Goal: Task Accomplishment & Management: Use online tool/utility

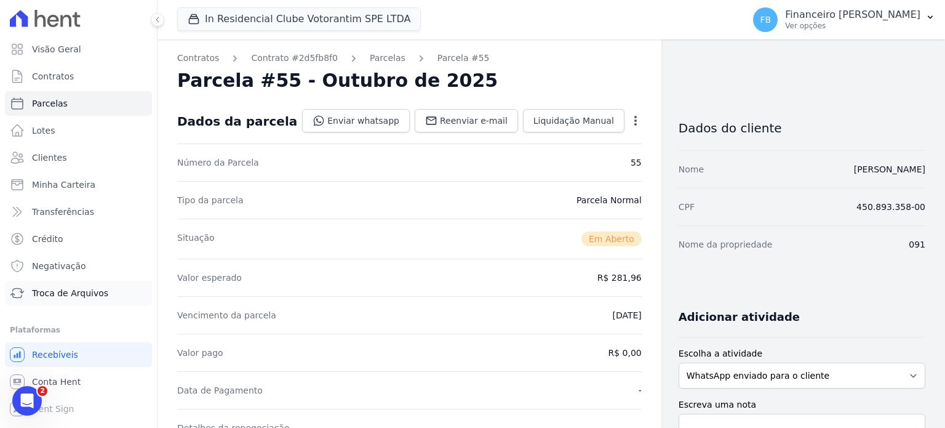
scroll to position [308, 0]
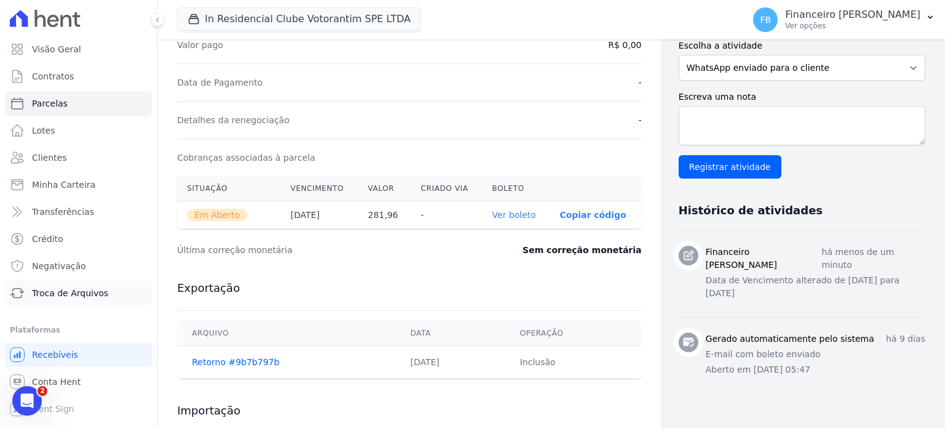
click at [86, 291] on span "Troca de Arquivos" at bounding box center [70, 293] width 76 height 12
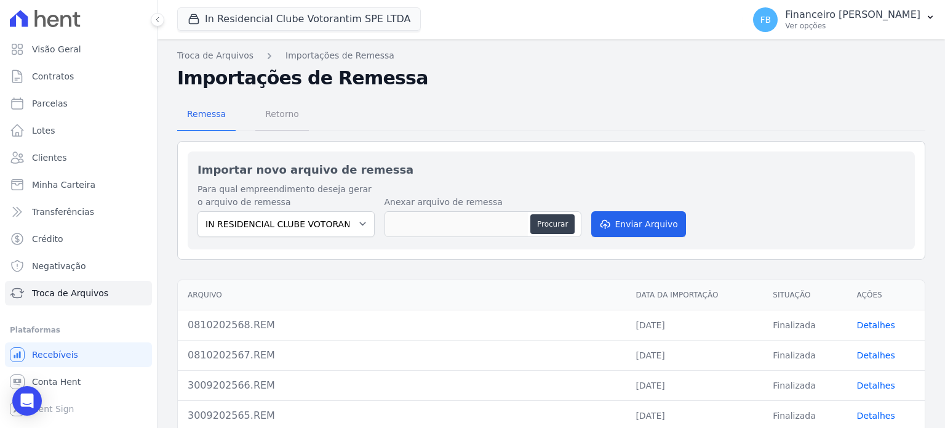
click at [289, 113] on span "Retorno" at bounding box center [282, 114] width 49 height 25
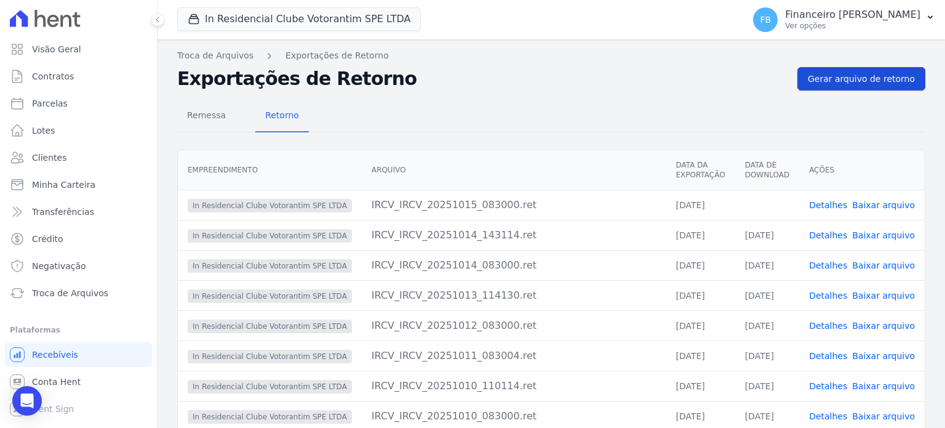
click at [832, 81] on span "Gerar arquivo de retorno" at bounding box center [861, 79] width 107 height 12
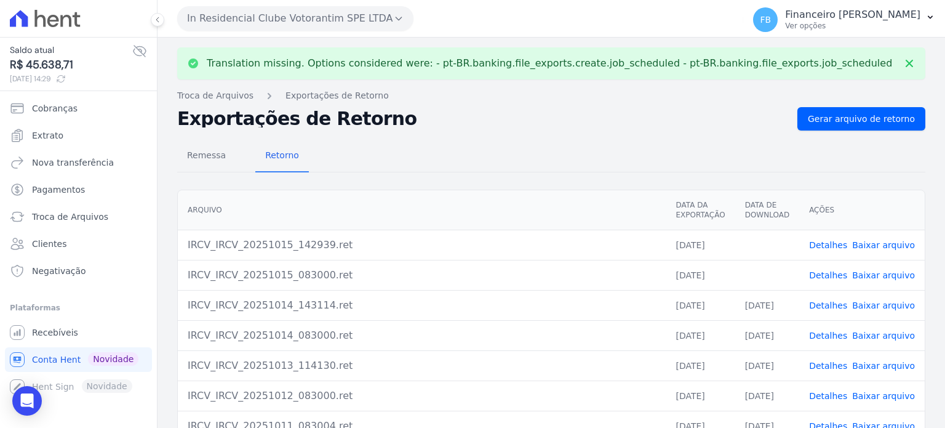
click at [884, 270] on link "Baixar arquivo" at bounding box center [883, 275] width 63 height 10
click at [885, 245] on link "Baixar arquivo" at bounding box center [883, 245] width 63 height 10
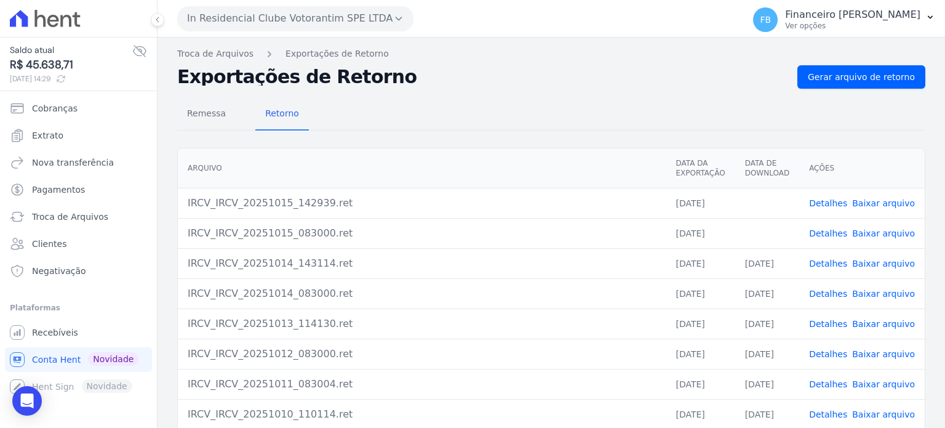
click at [289, 20] on button "In Residencial Clube Votorantim SPE LTDA" at bounding box center [295, 18] width 236 height 25
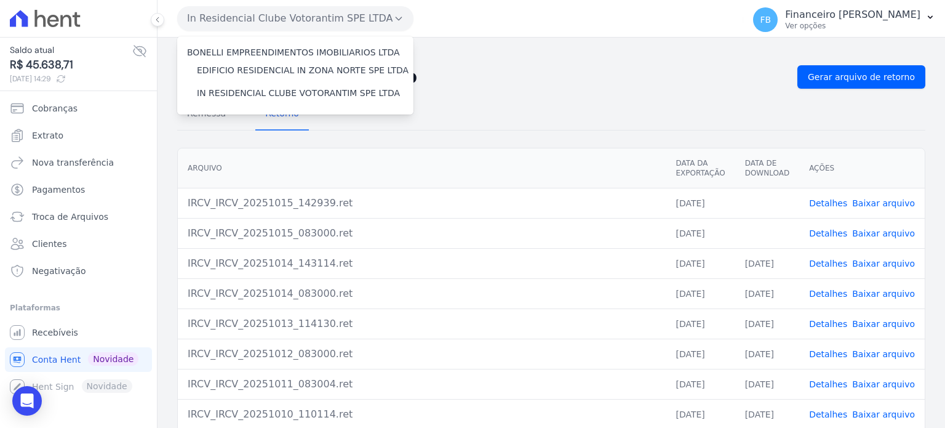
click at [289, 20] on button "In Residencial Clube Votorantim SPE LTDA" at bounding box center [295, 18] width 236 height 25
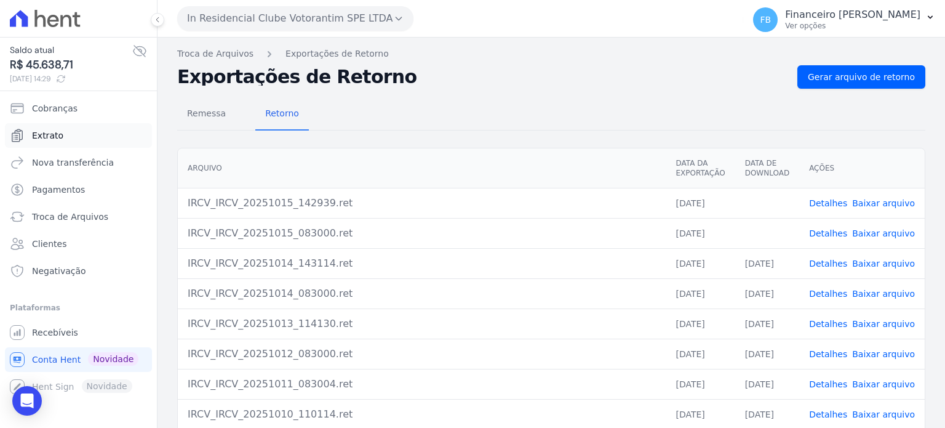
click at [73, 130] on link "Extrato" at bounding box center [78, 135] width 147 height 25
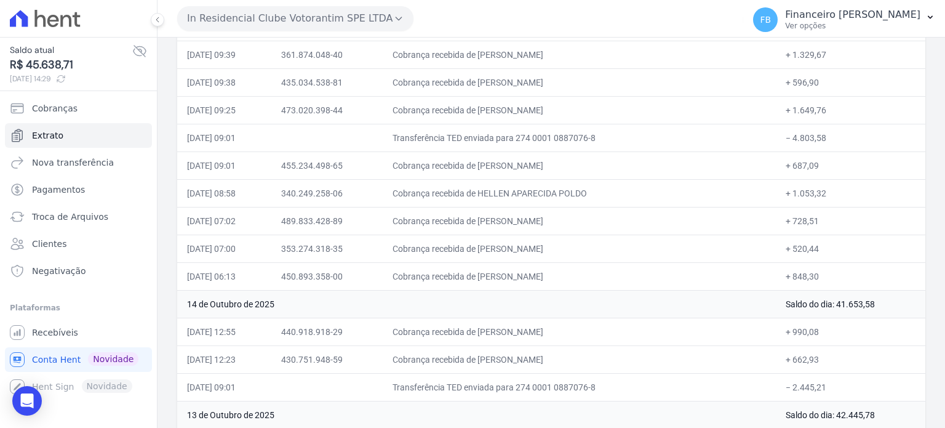
scroll to position [349, 0]
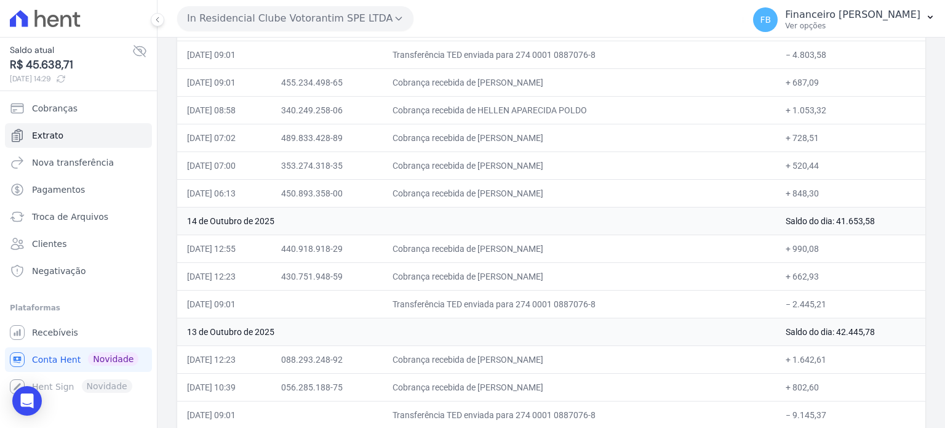
drag, startPoint x: 187, startPoint y: 177, endPoint x: 816, endPoint y: 308, distance: 642.4
click at [498, 222] on td "14 de Outubro de 2025" at bounding box center [476, 221] width 599 height 28
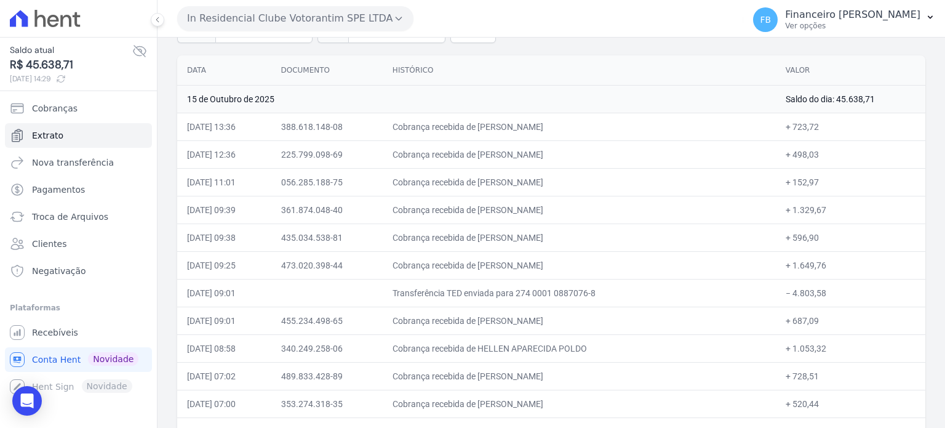
scroll to position [103, 0]
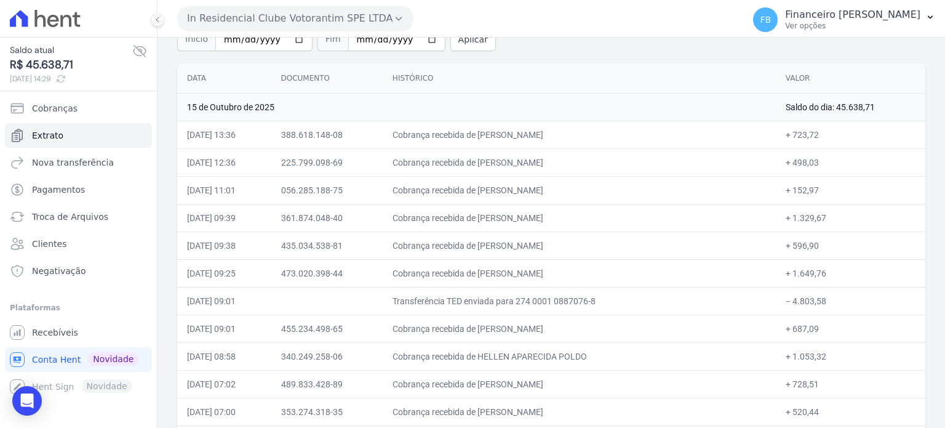
click at [322, 20] on button "In Residencial Clube Votorantim SPE LTDA" at bounding box center [295, 18] width 236 height 25
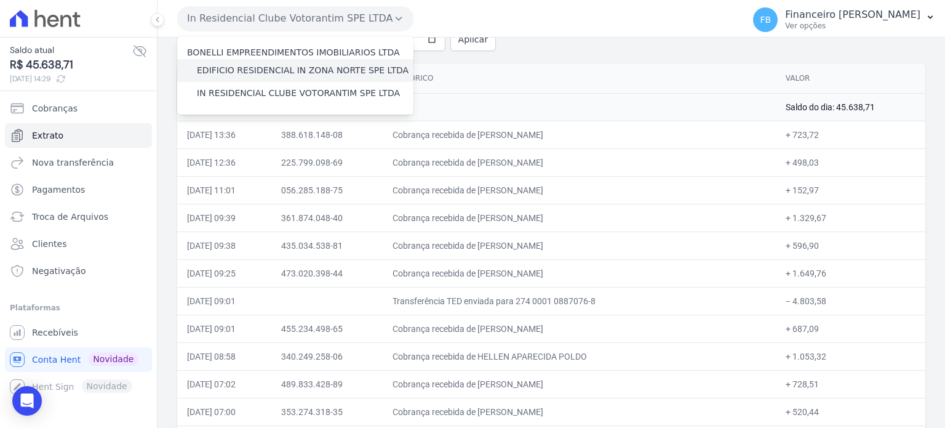
click at [325, 74] on label "EDIFICIO RESIDENCIAL IN ZONA NORTE SPE LTDA" at bounding box center [303, 70] width 212 height 13
click at [0, 0] on input "EDIFICIO RESIDENCIAL IN ZONA NORTE SPE LTDA" at bounding box center [0, 0] width 0 height 0
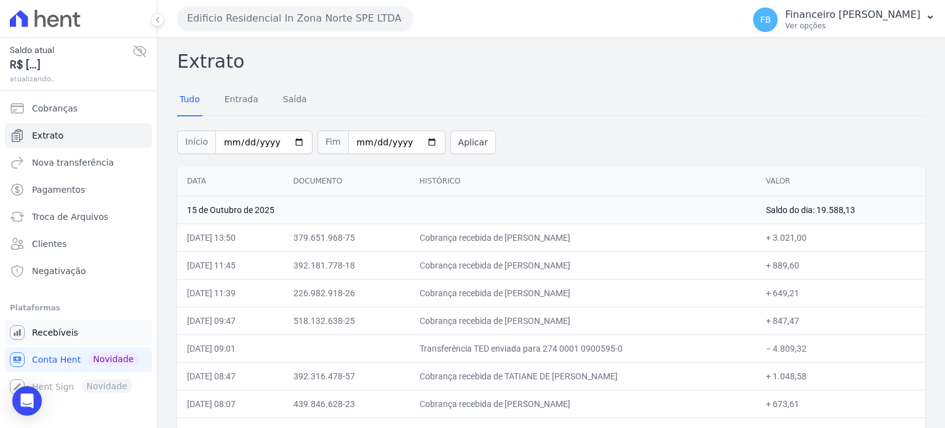
click at [71, 332] on span "Recebíveis" at bounding box center [55, 332] width 46 height 12
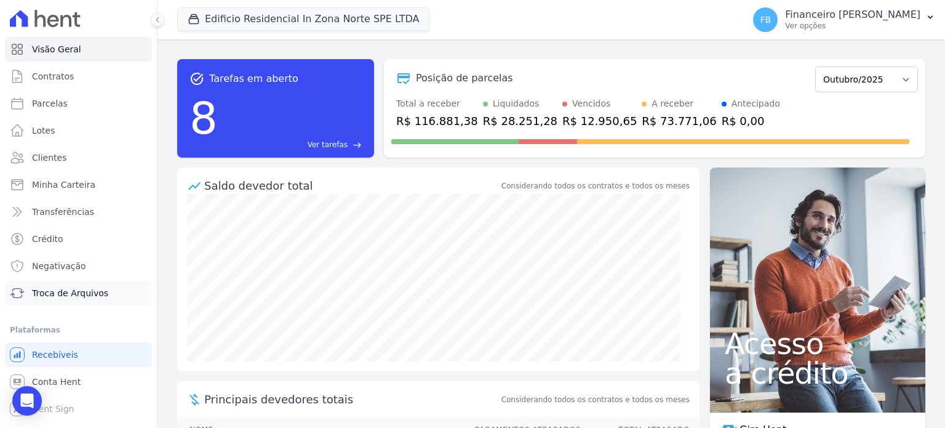
click at [86, 295] on span "Troca de Arquivos" at bounding box center [70, 293] width 76 height 12
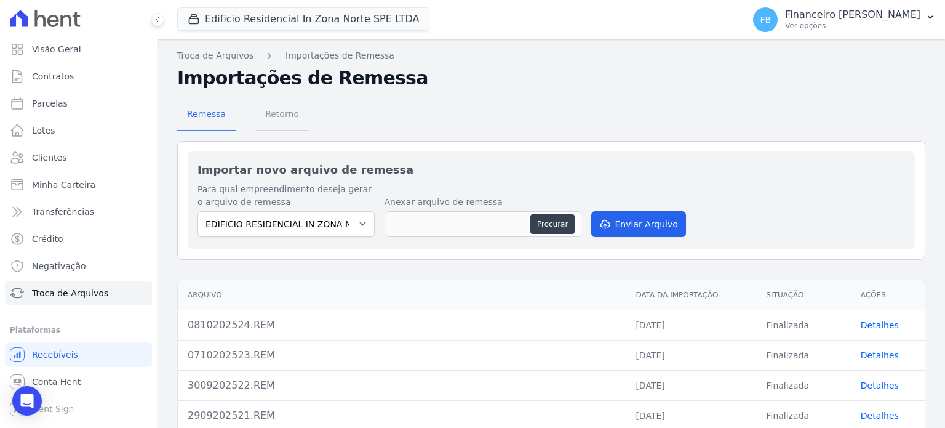
click at [286, 114] on span "Retorno" at bounding box center [282, 114] width 49 height 25
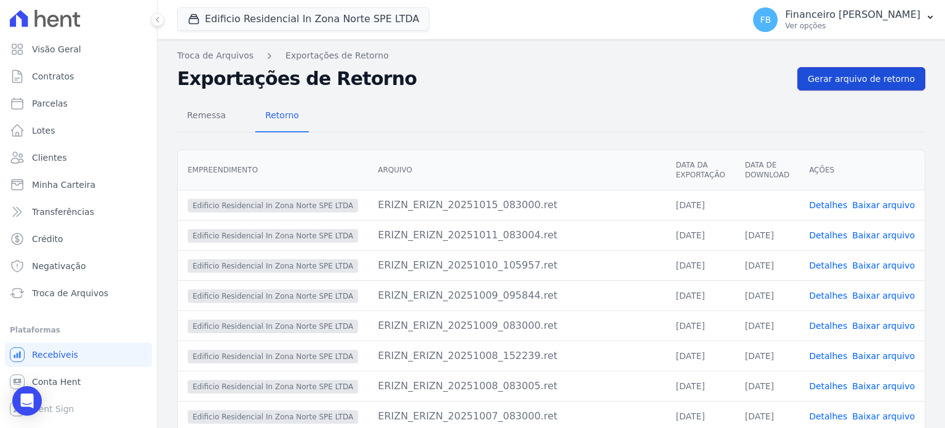
click at [882, 81] on span "Gerar arquivo de retorno" at bounding box center [861, 79] width 107 height 12
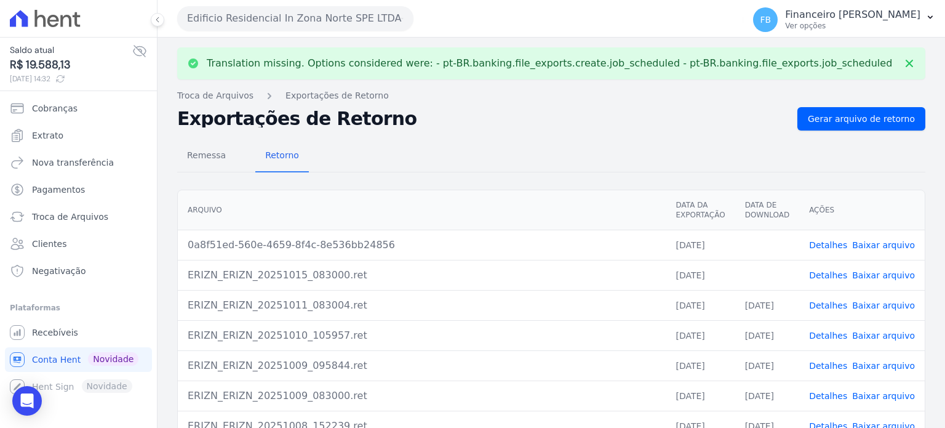
click at [881, 277] on link "Baixar arquivo" at bounding box center [883, 275] width 63 height 10
click at [884, 243] on link "Baixar arquivo" at bounding box center [883, 245] width 63 height 10
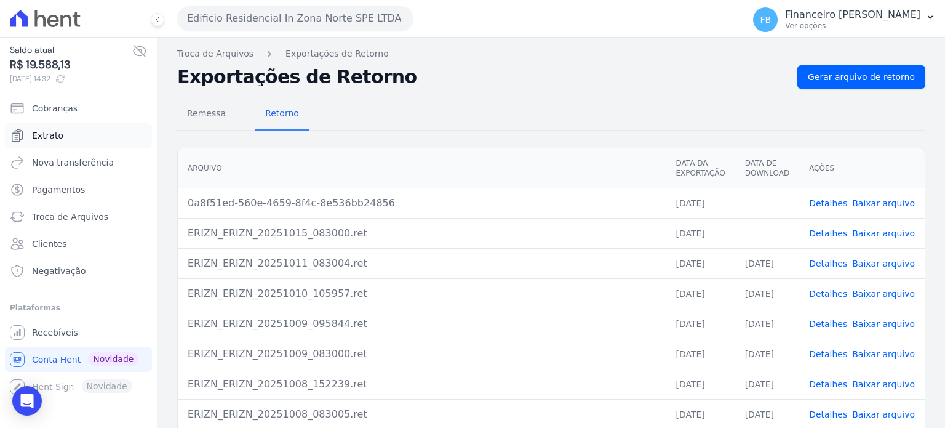
click at [74, 137] on link "Extrato" at bounding box center [78, 135] width 147 height 25
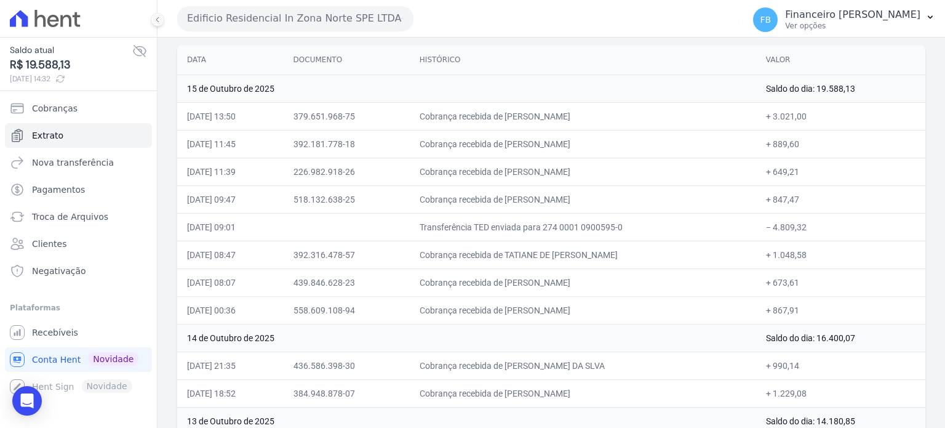
scroll to position [123, 0]
drag, startPoint x: 188, startPoint y: 55, endPoint x: 830, endPoint y: 382, distance: 719.9
click at [697, 66] on th "Histórico" at bounding box center [583, 58] width 346 height 30
